Goal: Task Accomplishment & Management: Complete application form

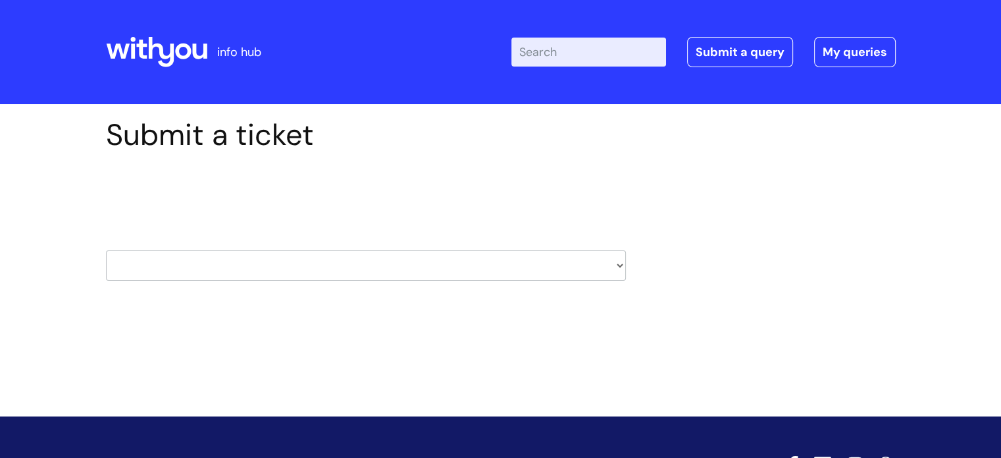
click at [531, 267] on select "HR / People IT and Support Clinical Drug Alerts Finance Accounts Data Support T…" at bounding box center [366, 265] width 520 height 30
select select "information_requests_&_reports_-_data_analysts"
click at [106, 250] on select "HR / People IT and Support Clinical Drug Alerts Finance Accounts Data Support T…" at bounding box center [366, 265] width 520 height 30
click at [601, 91] on header "info hub Enter your search term here... Search Submit a query My queries Welcom…" at bounding box center [500, 52] width 1001 height 104
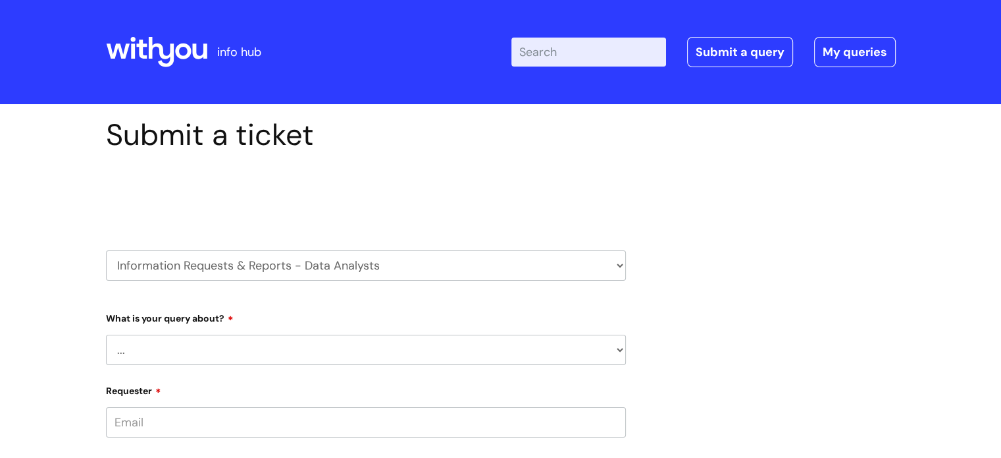
click at [471, 265] on select "HR / People IT and Support Clinical Drug Alerts Finance Accounts Data Support T…" at bounding box center [366, 265] width 520 height 30
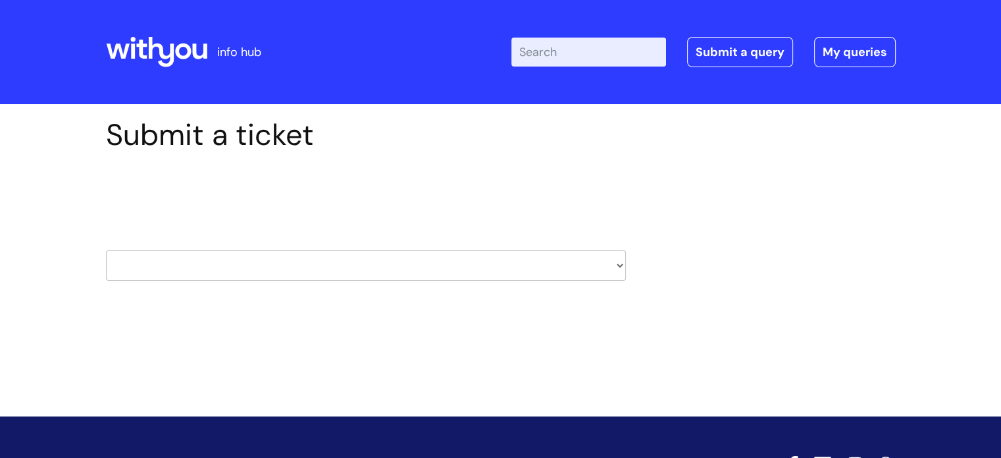
click at [422, 261] on select "HR / People IT and Support Clinical Drug Alerts Finance Accounts Data Support T…" at bounding box center [366, 265] width 520 height 30
click at [275, 255] on select "HR / People IT and Support Clinical Drug Alerts Finance Accounts Data Support T…" at bounding box center [366, 265] width 520 height 30
select select "systems"
click at [106, 250] on select "HR / People IT and Support Clinical Drug Alerts Finance Accounts Data Support T…" at bounding box center [366, 265] width 520 height 30
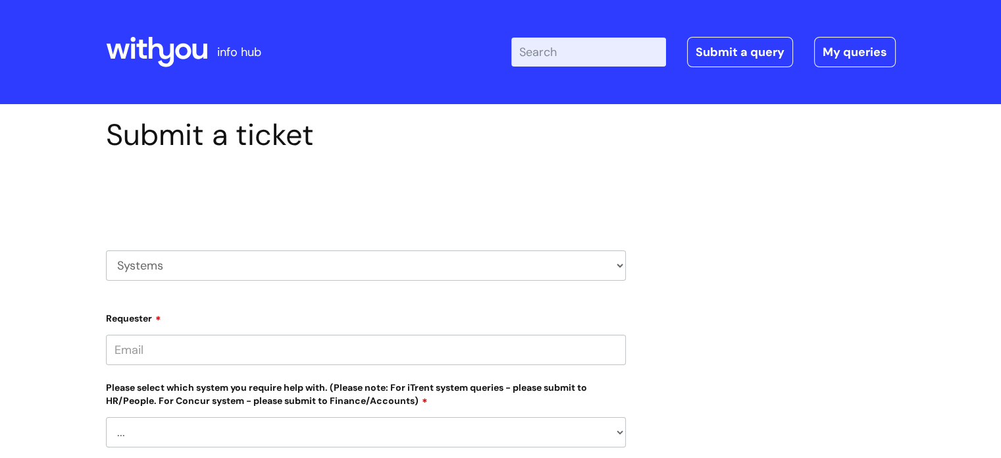
click at [469, 354] on input "Requester" at bounding box center [366, 349] width 520 height 30
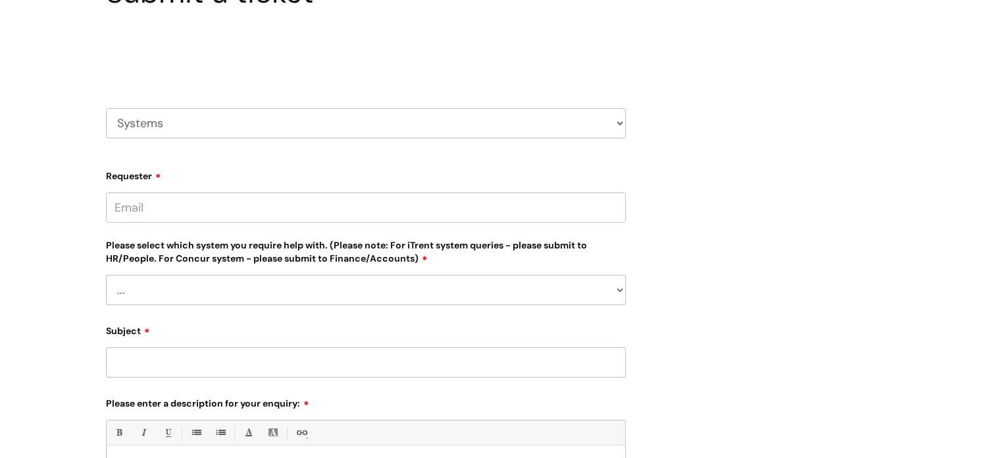
scroll to position [142, 0]
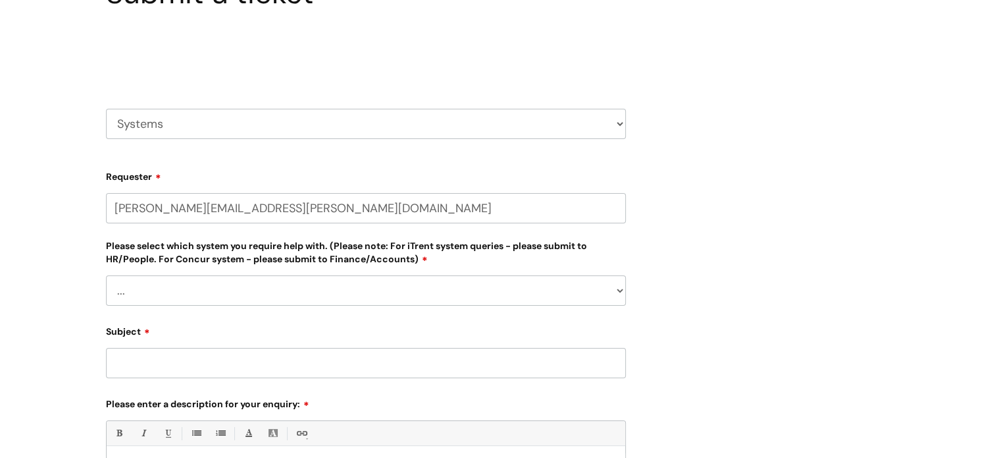
click at [453, 286] on div "Please select which system you require help with. (Please note: For iTrent syst…" at bounding box center [366, 272] width 520 height 68
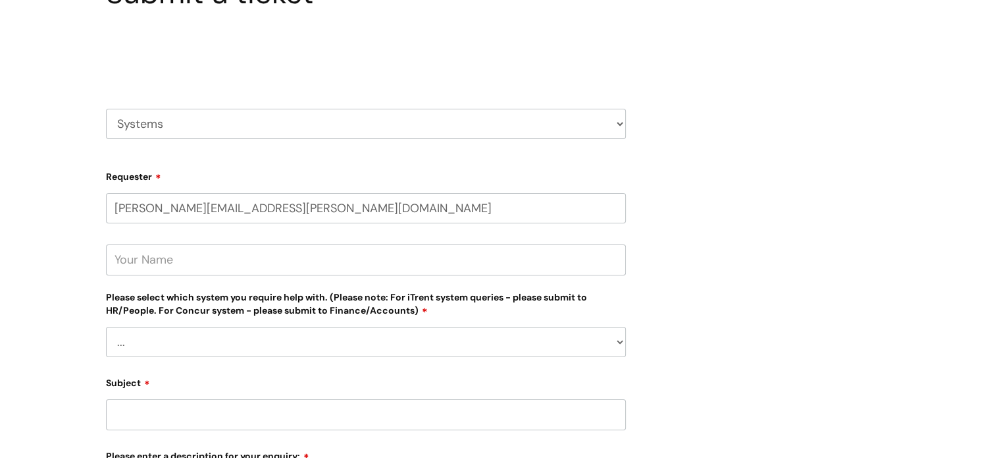
click at [836, 334] on div "Submit a ticket Select issue type HR / People IT and Support Clinical Drug Aler…" at bounding box center [501, 348] width 810 height 745
click at [273, 264] on input "text" at bounding box center [366, 259] width 520 height 30
click at [305, 203] on input "[PERSON_NAME][EMAIL_ADDRESS][PERSON_NAME][DOMAIN_NAME]" at bounding box center [366, 208] width 520 height 30
type input "[PERSON_NAME][EMAIL_ADDRESS][PERSON_NAME][DOMAIN_NAME]"
click at [188, 263] on input "text" at bounding box center [366, 259] width 520 height 30
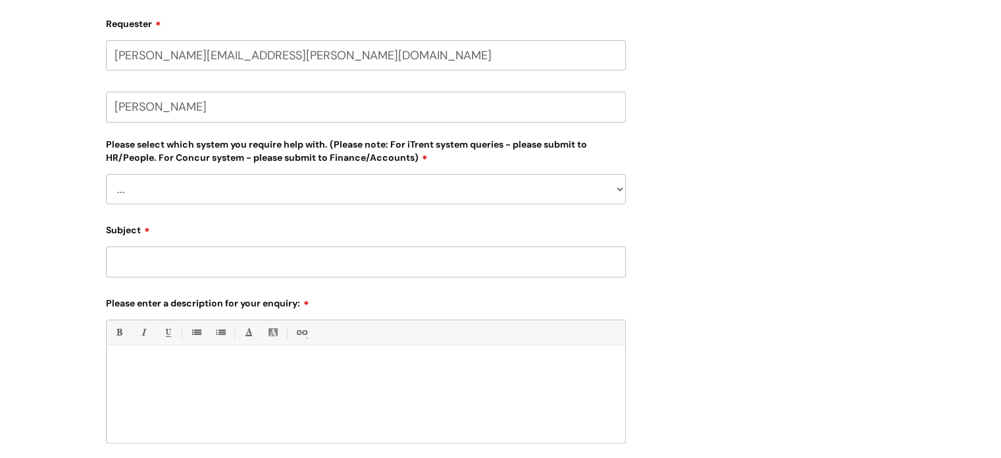
scroll to position [300, 0]
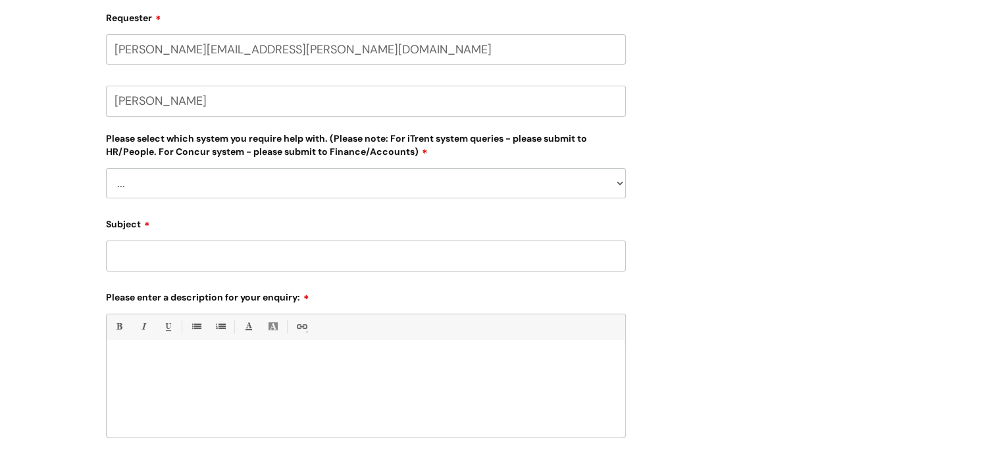
type input "[PERSON_NAME]"
click at [445, 179] on select "... Ulysses Helpdesk Monday.com Nebula fault ILLY CarePath fault Halo fault E-c…" at bounding box center [366, 183] width 520 height 30
click at [321, 186] on select "... Ulysses Helpdesk Monday.com Nebula fault ILLY CarePath fault Halo fault E-c…" at bounding box center [366, 183] width 520 height 30
select select "Something else"
click at [106, 168] on select "... Ulysses Helpdesk Monday.com Nebula fault ILLY CarePath fault Halo fault E-c…" at bounding box center [366, 183] width 520 height 30
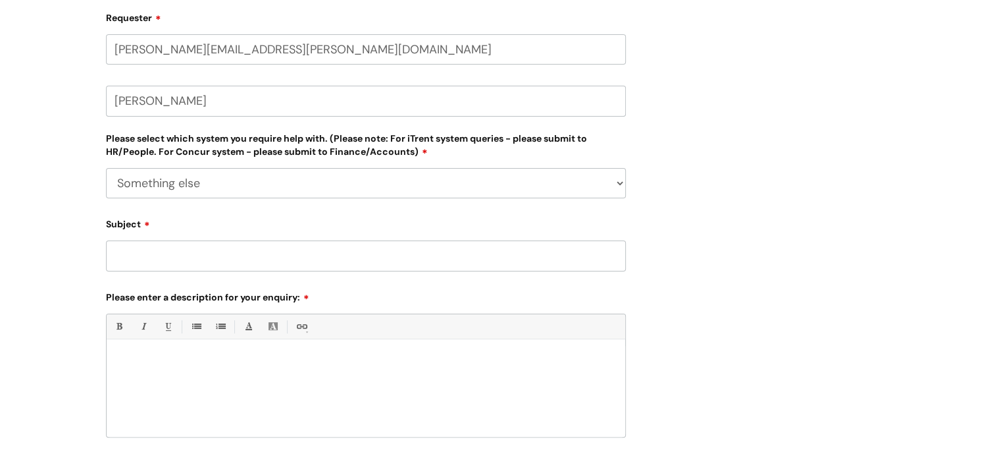
click at [298, 255] on input "Subject" at bounding box center [366, 255] width 520 height 30
type input "Concur"
click at [201, 374] on div at bounding box center [366, 391] width 519 height 91
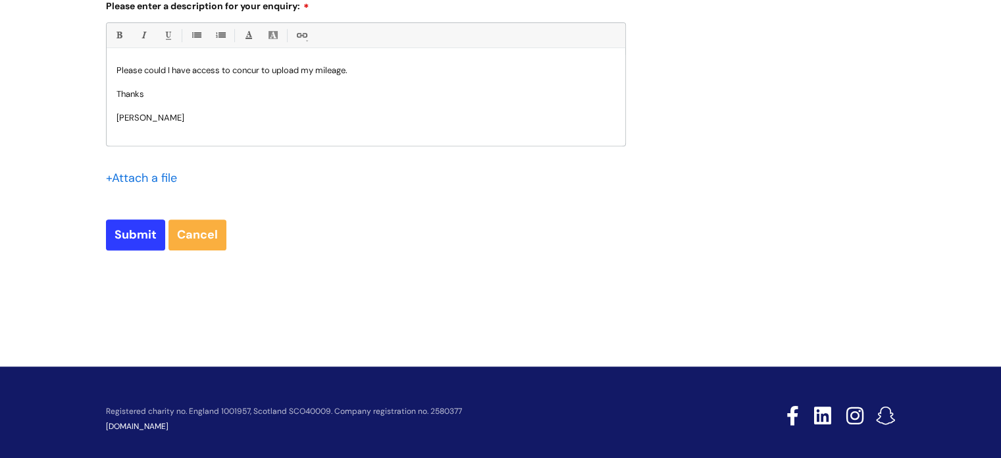
scroll to position [590, 0]
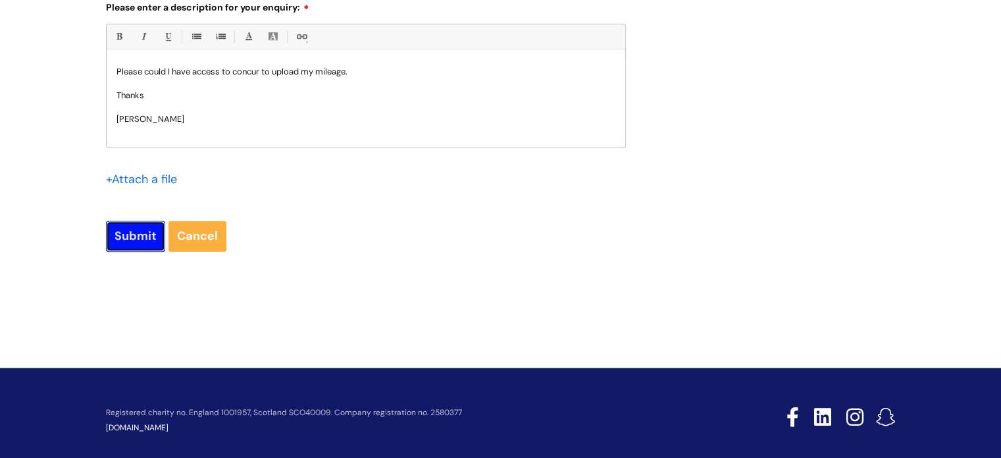
click at [133, 228] on input "Submit" at bounding box center [135, 236] width 59 height 30
type input "Please Wait..."
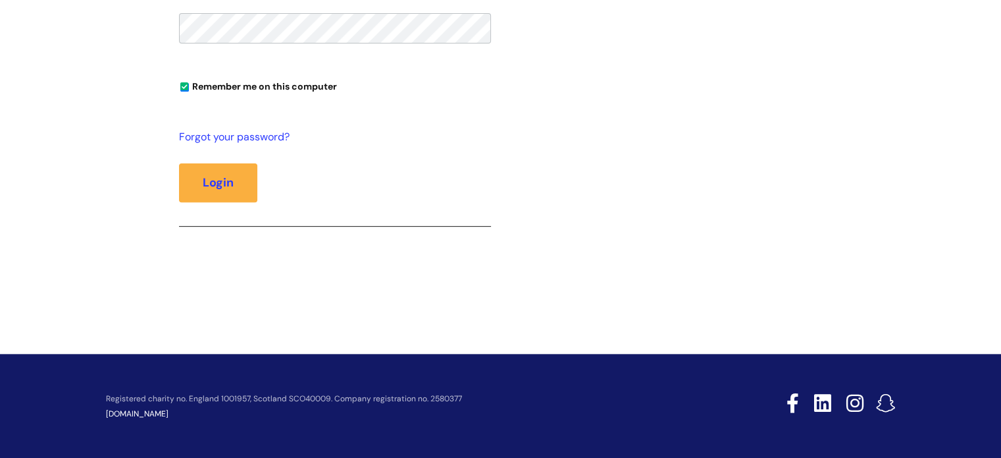
scroll to position [111, 0]
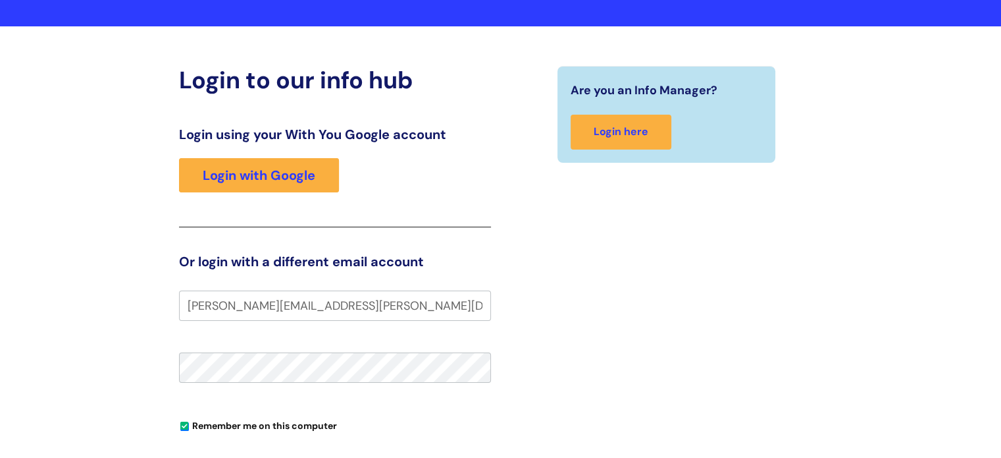
type input "[PERSON_NAME][EMAIL_ADDRESS][PERSON_NAME][DOMAIN_NAME]"
click at [277, 383] on fieldset "[PERSON_NAME][EMAIL_ADDRESS][PERSON_NAME][DOMAIN_NAME] Remember me on this comp…" at bounding box center [335, 443] width 312 height 307
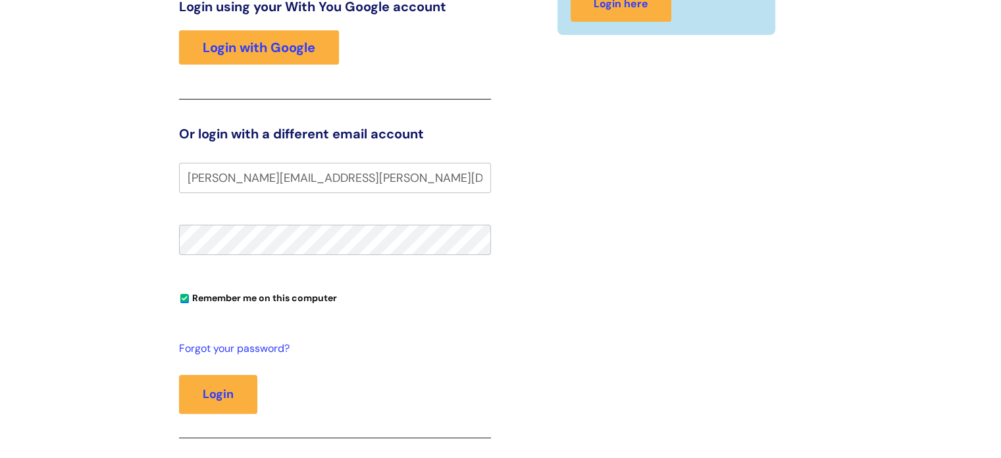
scroll to position [245, 0]
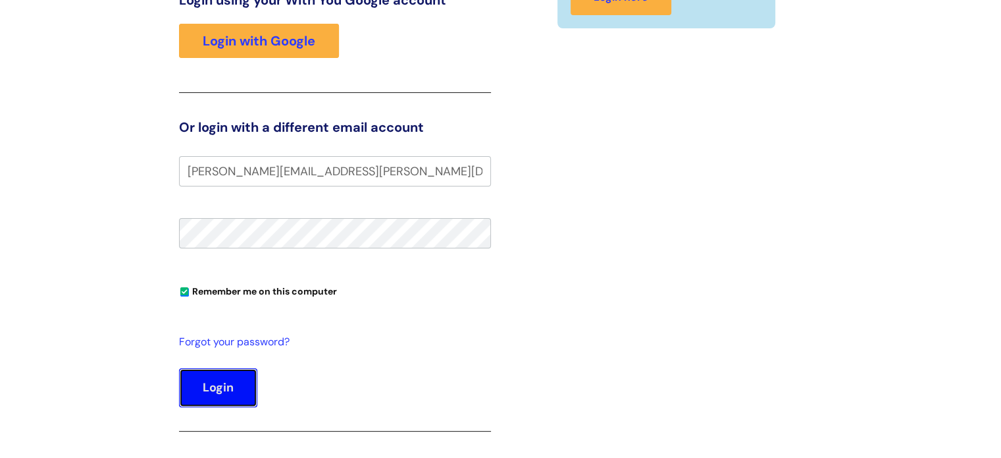
click at [194, 394] on button "Login" at bounding box center [218, 387] width 78 height 38
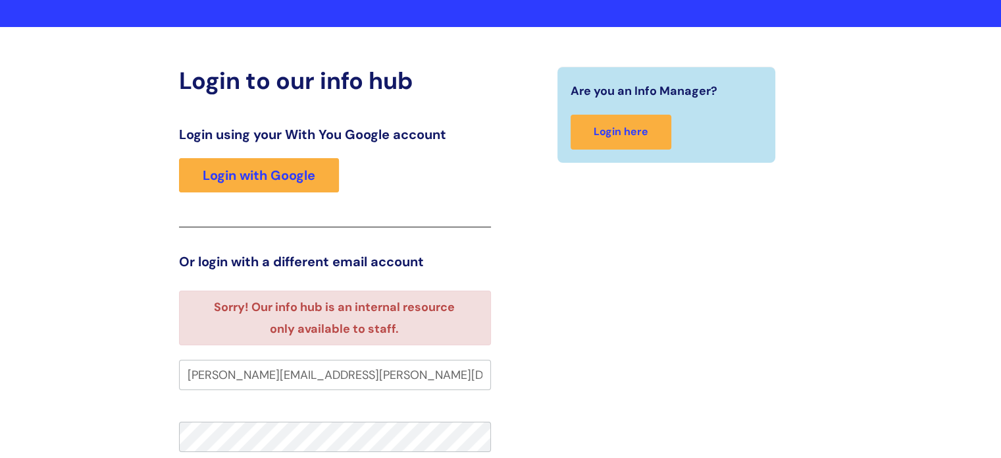
scroll to position [74, 0]
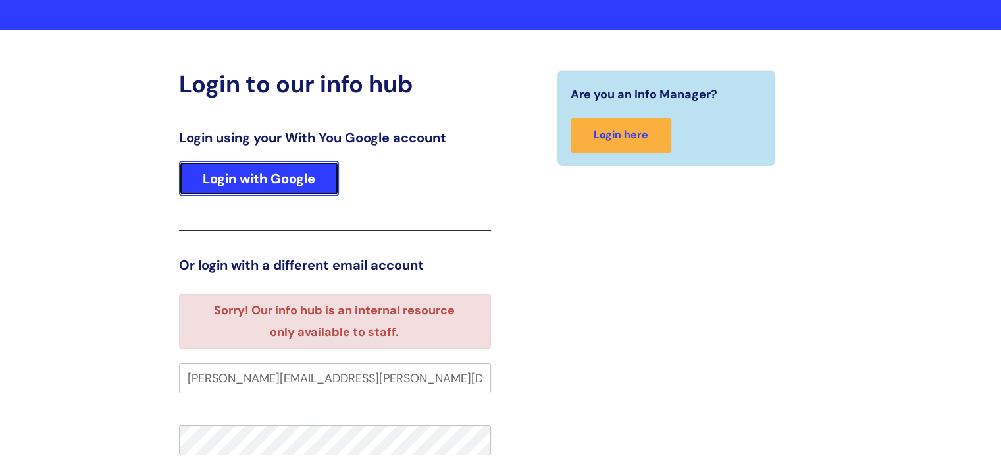
click at [301, 166] on link "Login with Google" at bounding box center [259, 178] width 160 height 34
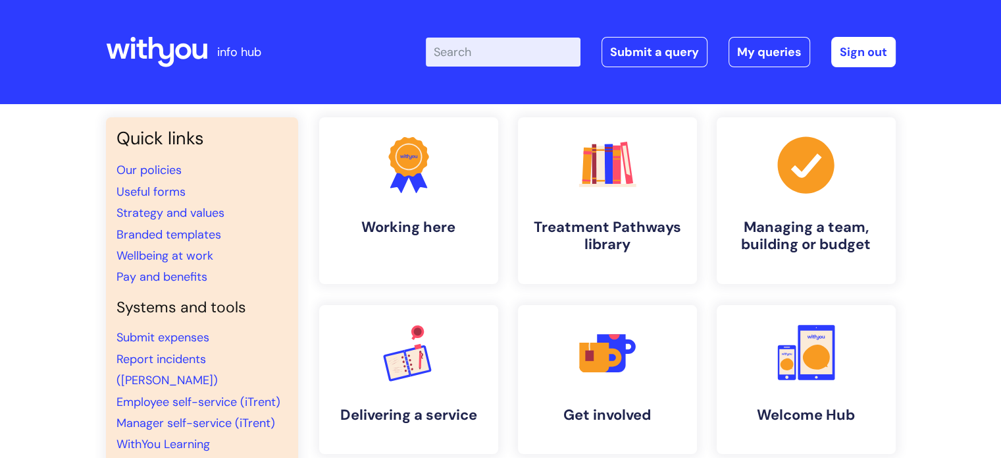
click at [511, 44] on input "Enter your search term here..." at bounding box center [503, 52] width 155 height 29
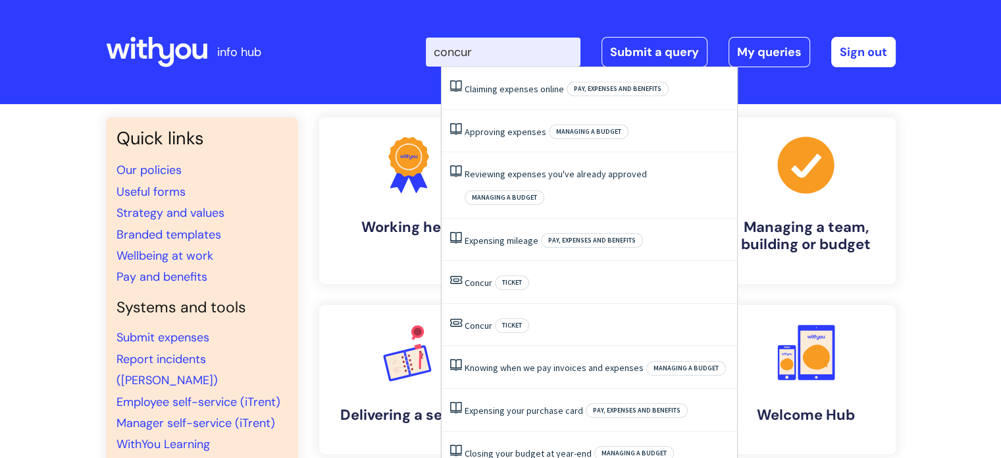
type input "concur"
click button "Search" at bounding box center [0, 0] width 0 height 0
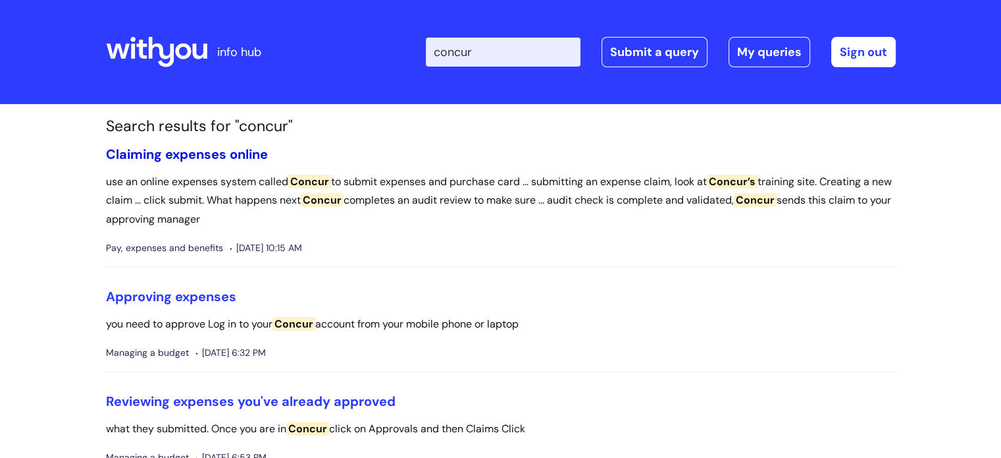
click at [240, 148] on link "Claiming expenses online" at bounding box center [187, 154] width 162 height 17
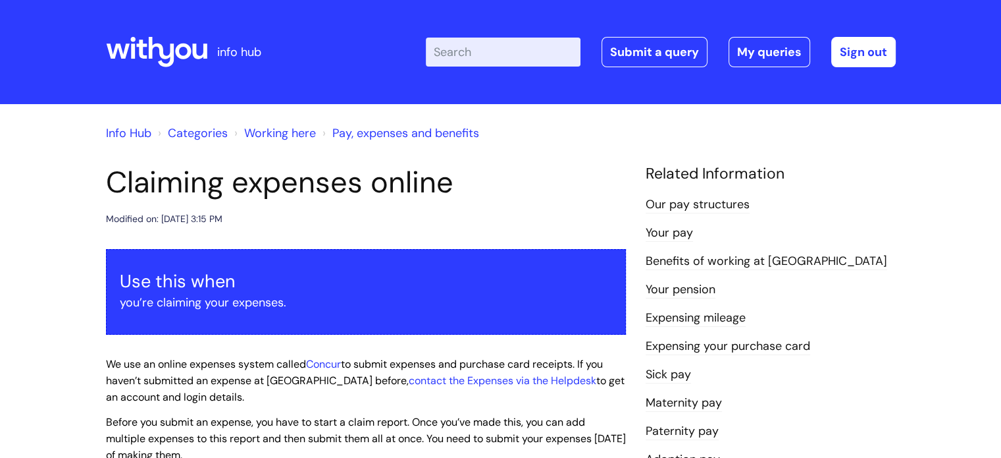
click at [394, 271] on h3 "Use this when" at bounding box center [366, 281] width 492 height 21
click at [230, 284] on h3 "Use this when" at bounding box center [366, 281] width 492 height 21
click at [320, 363] on link "Concur" at bounding box center [323, 364] width 35 height 14
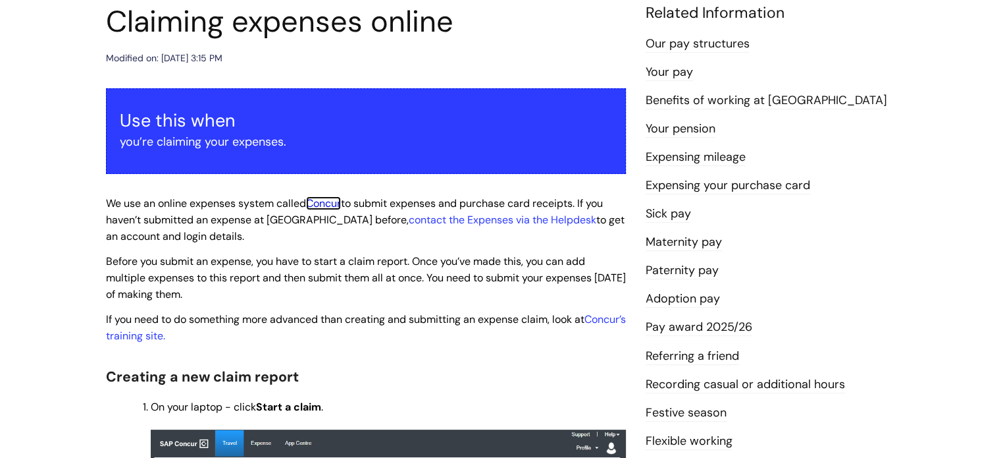
scroll to position [198, 0]
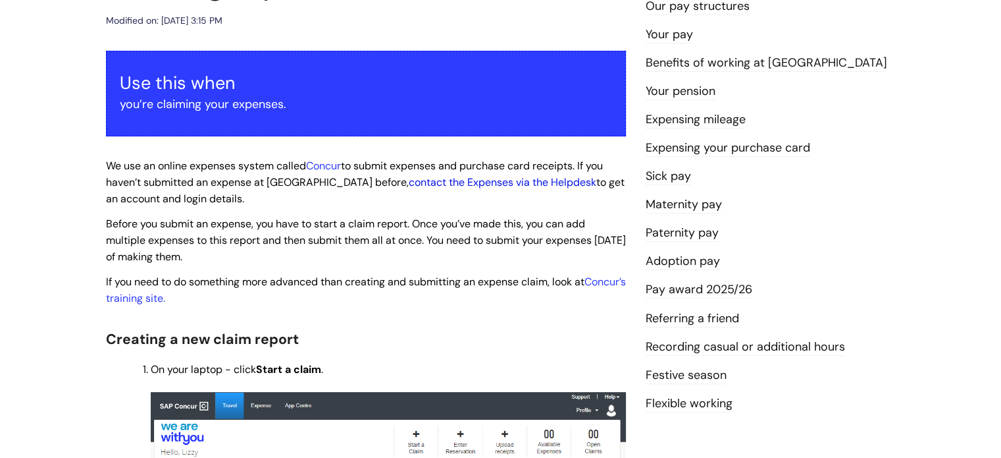
click at [421, 182] on link "contact the Expenses via the Helpdesk" at bounding box center [503, 182] width 188 height 14
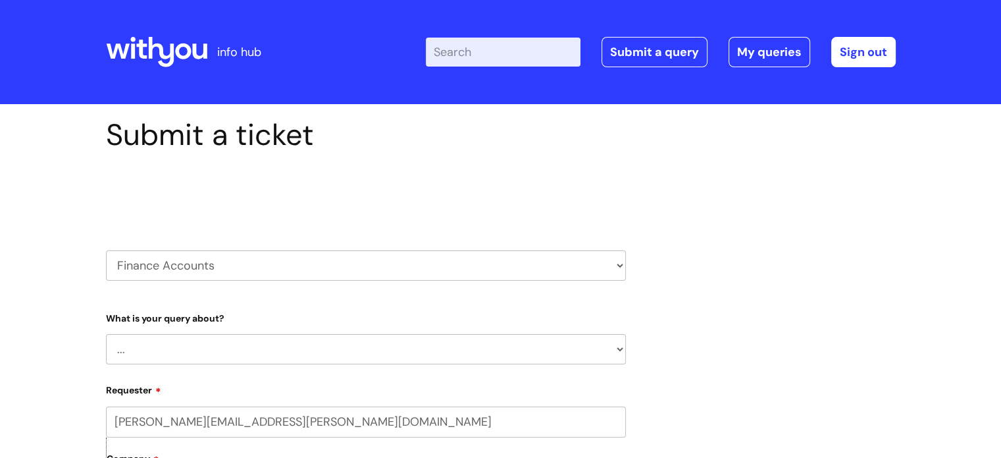
click at [309, 357] on select "... Finance Systems Finance Requests (inc. Expenses) Invoices Research" at bounding box center [366, 349] width 520 height 30
select select "Finance Requests (inc. Expenses)"
click at [106, 334] on select "... Finance Systems Finance Requests (inc. Expenses) Invoices Research" at bounding box center [366, 349] width 520 height 30
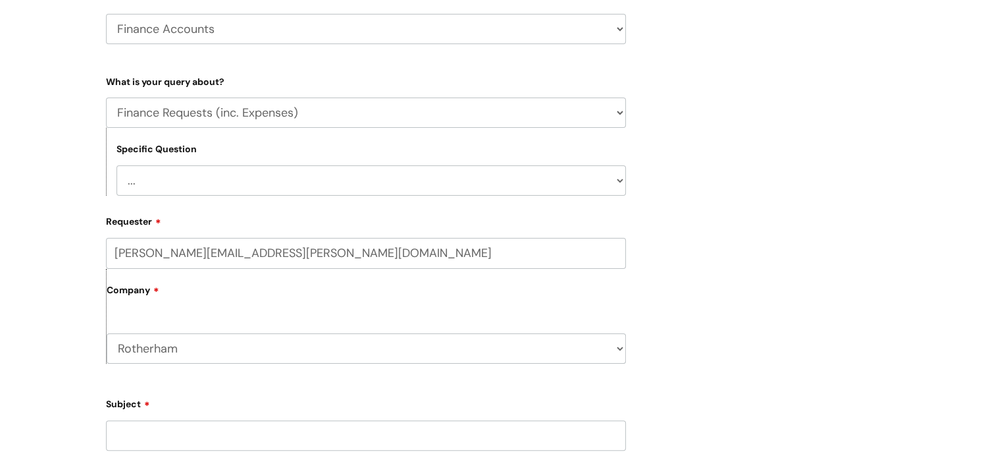
scroll to position [246, 0]
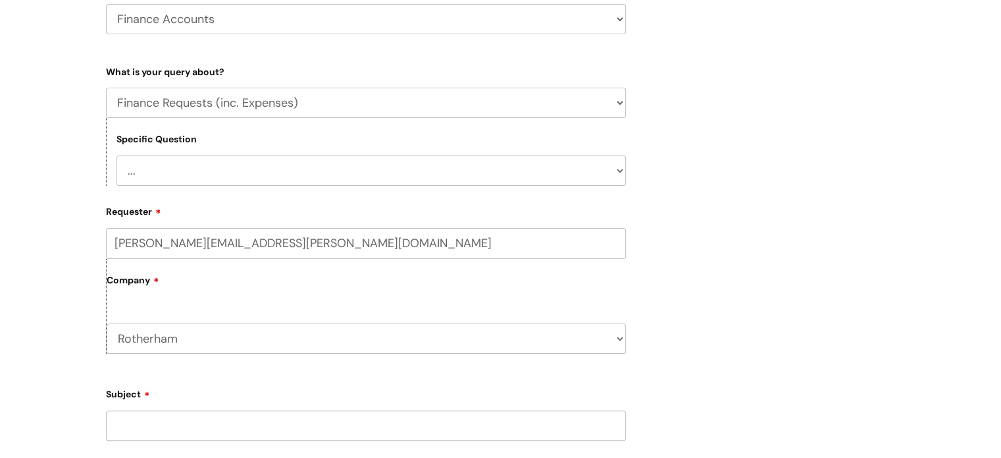
click at [423, 167] on select "... Budgets Expenses Getting Edits/Revisions New Supplier Purchase cards/ [PERS…" at bounding box center [372, 170] width 510 height 30
select select "Expenses"
click at [117, 155] on select "... Budgets Expenses Getting Edits/Revisions New Supplier Purchase cards/ [PERS…" at bounding box center [372, 170] width 510 height 30
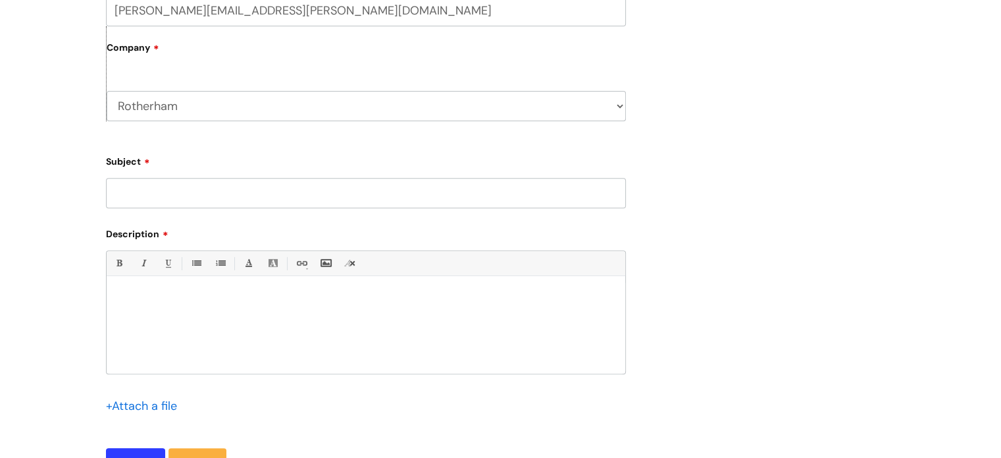
scroll to position [436, 0]
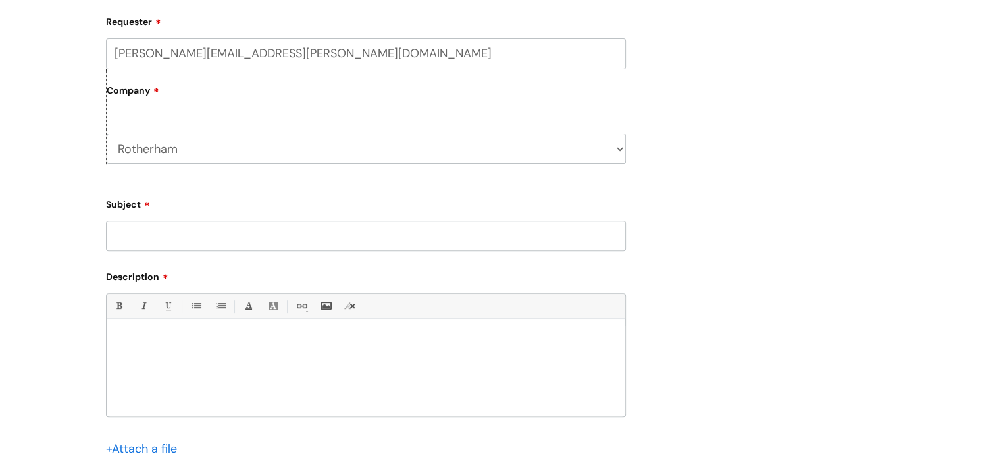
click at [338, 235] on input "Subject" at bounding box center [366, 236] width 520 height 30
type input "A"
type input "P"
type input "Concur"
click at [201, 397] on div at bounding box center [366, 370] width 519 height 91
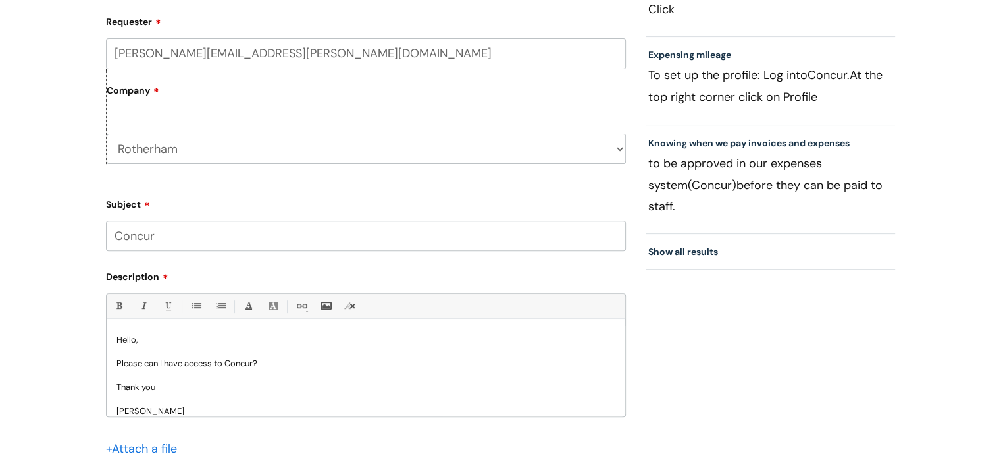
scroll to position [720, 0]
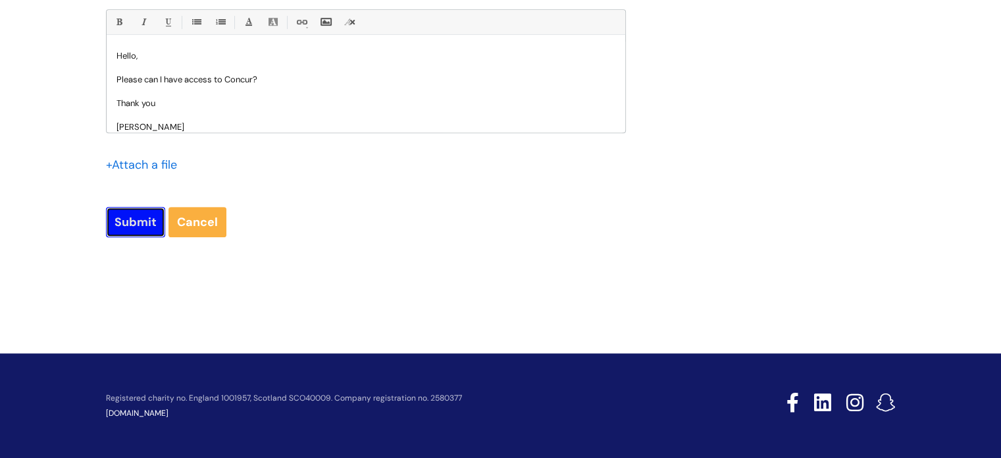
click at [149, 219] on input "Submit" at bounding box center [135, 222] width 59 height 30
type input "Please Wait..."
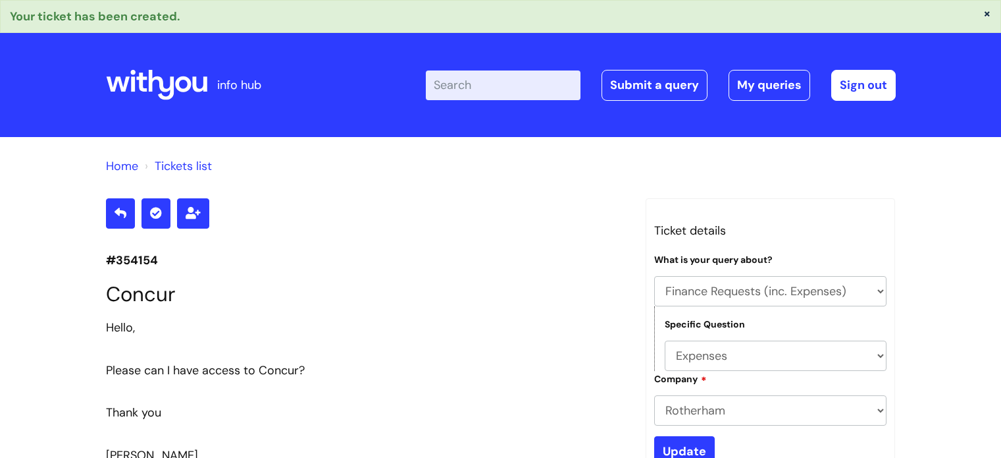
select select "Finance Requests (inc. Expenses)"
select select "Expenses"
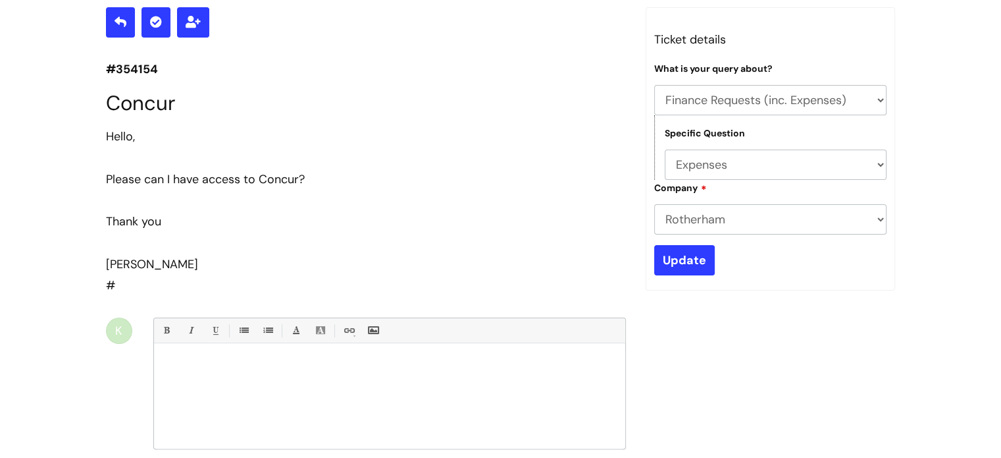
scroll to position [16, 0]
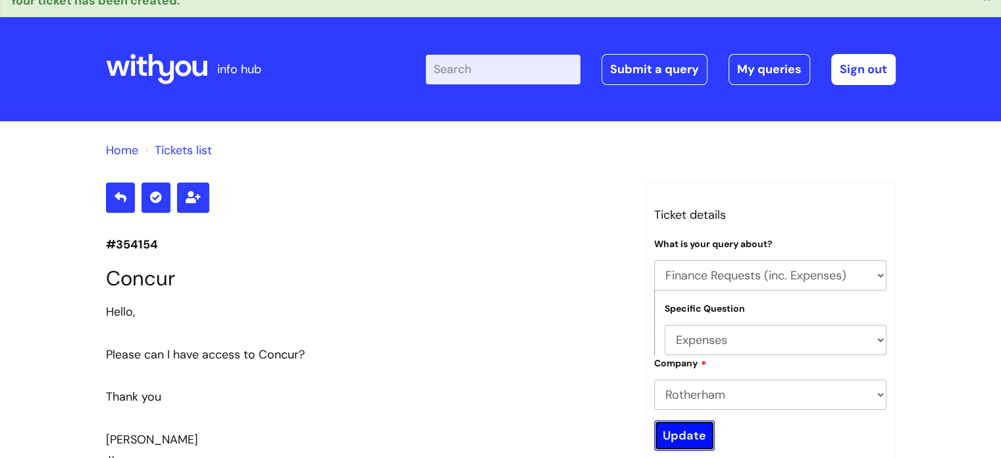
click at [696, 440] on input "Update" at bounding box center [684, 435] width 61 height 30
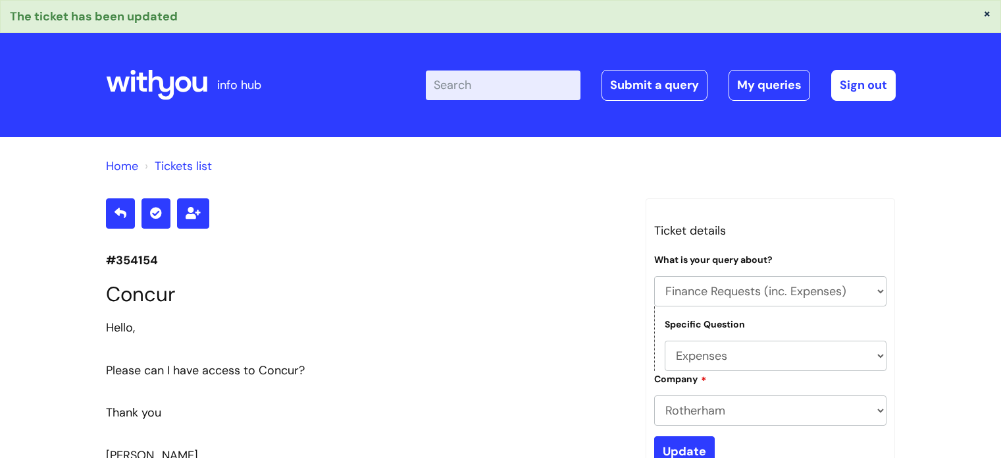
select select "Finance Requests (inc. Expenses)"
select select "Expenses"
click at [126, 164] on link "Home" at bounding box center [122, 166] width 32 height 16
